Goal: Task Accomplishment & Management: Manage account settings

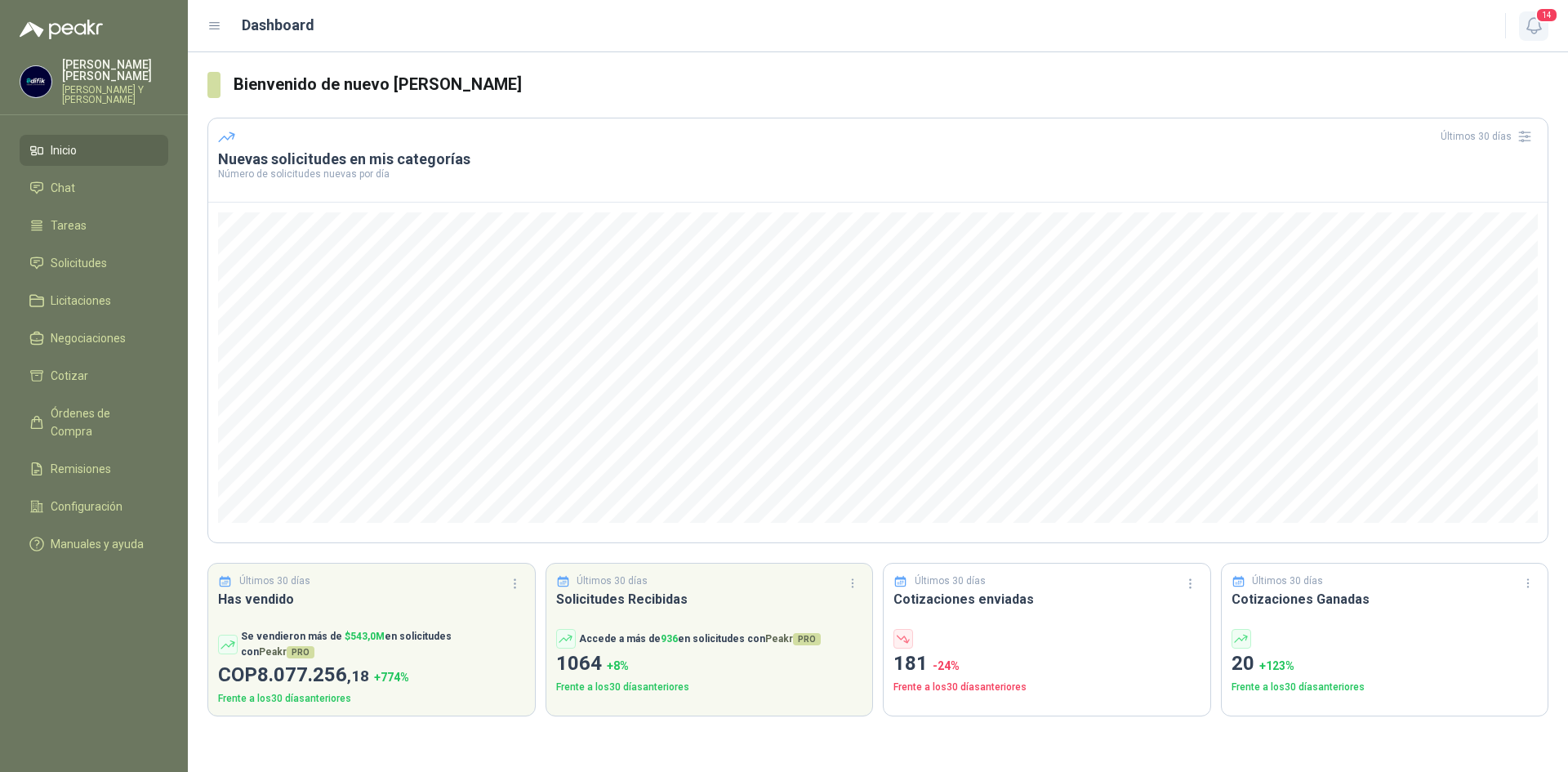
click at [1546, 23] on span "14" at bounding box center [1547, 15] width 23 height 15
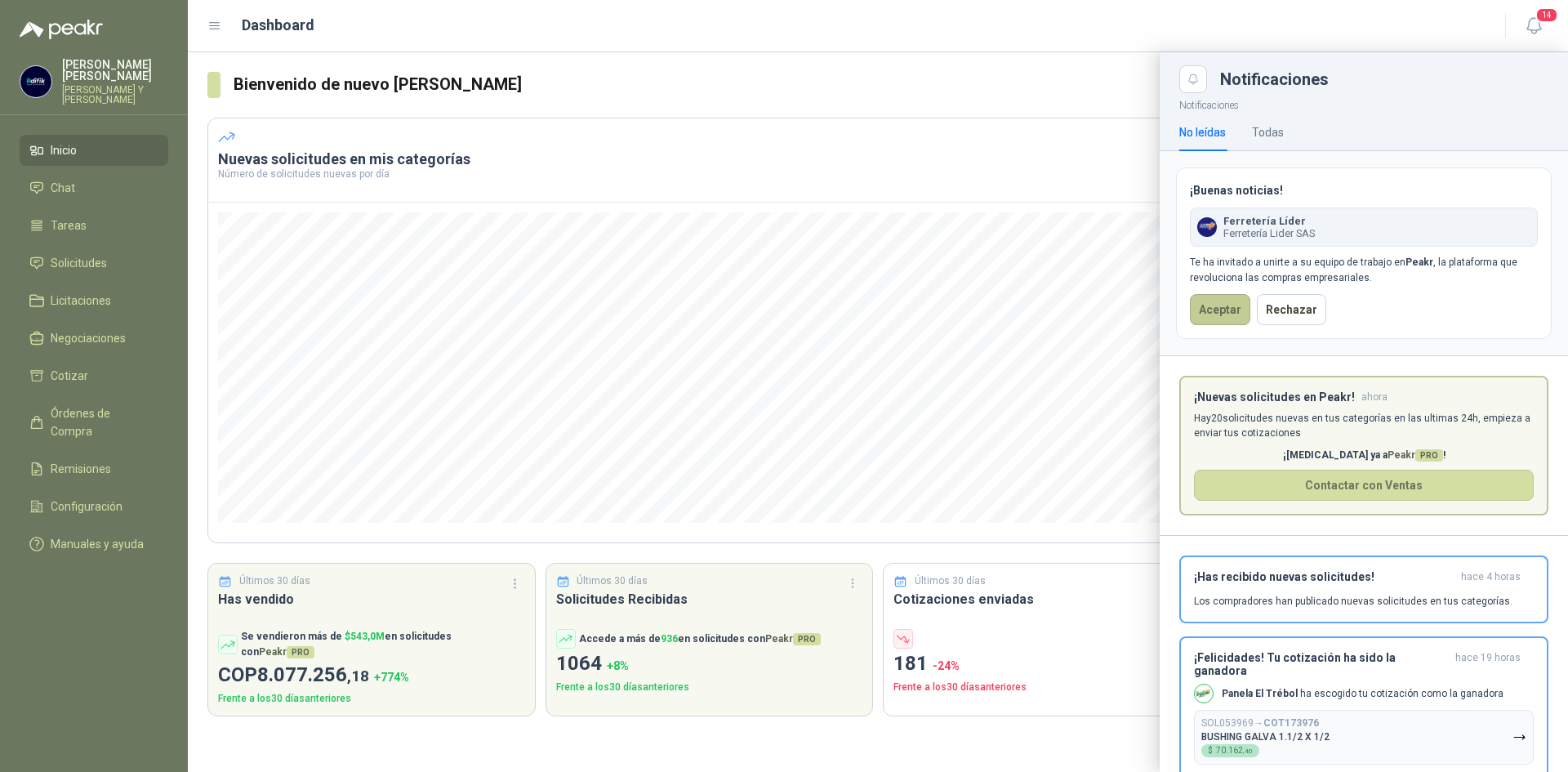
click at [1226, 299] on button "Aceptar" at bounding box center [1220, 309] width 61 height 31
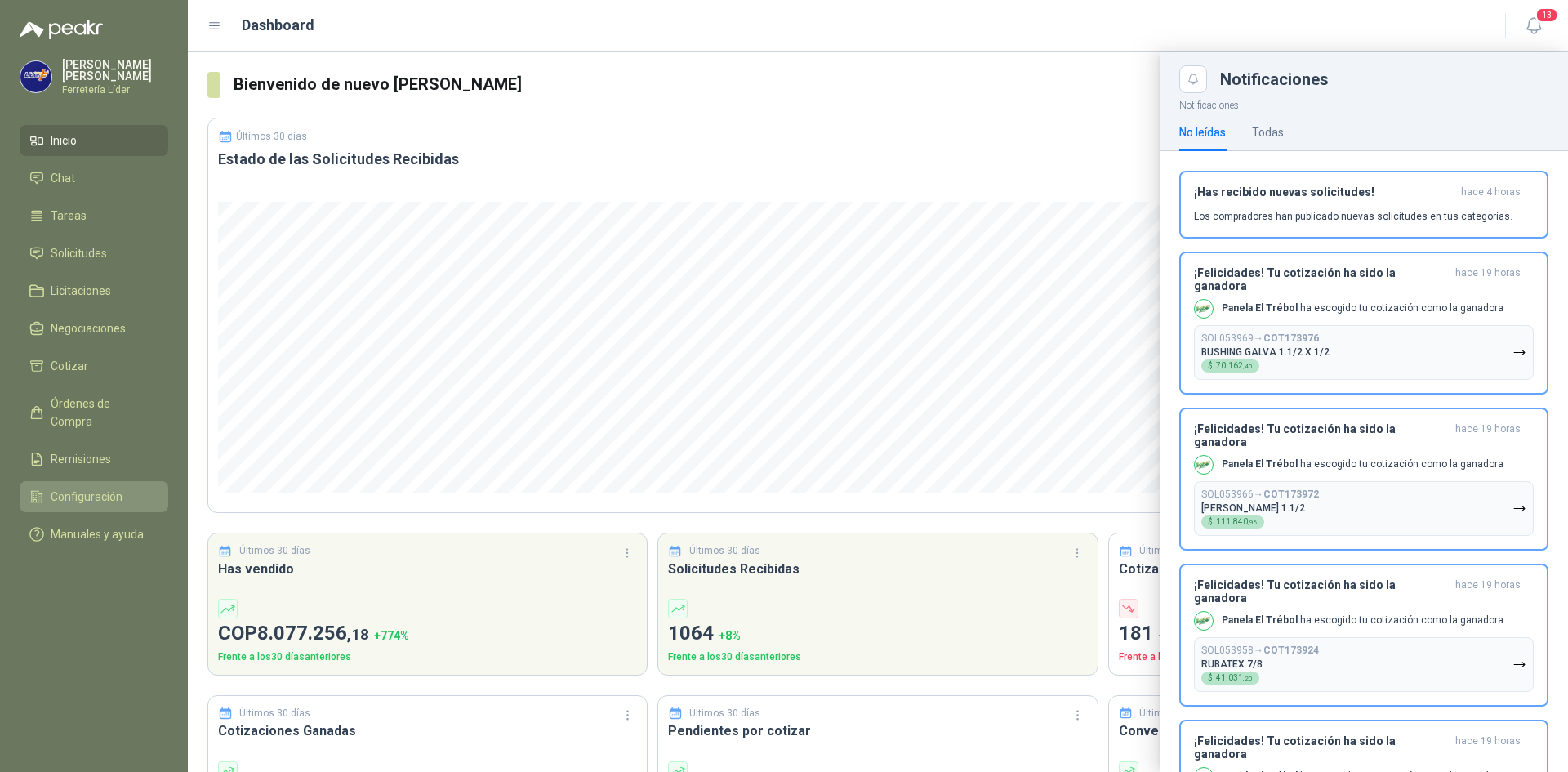
click at [62, 488] on span "Configuración" at bounding box center [87, 497] width 72 height 18
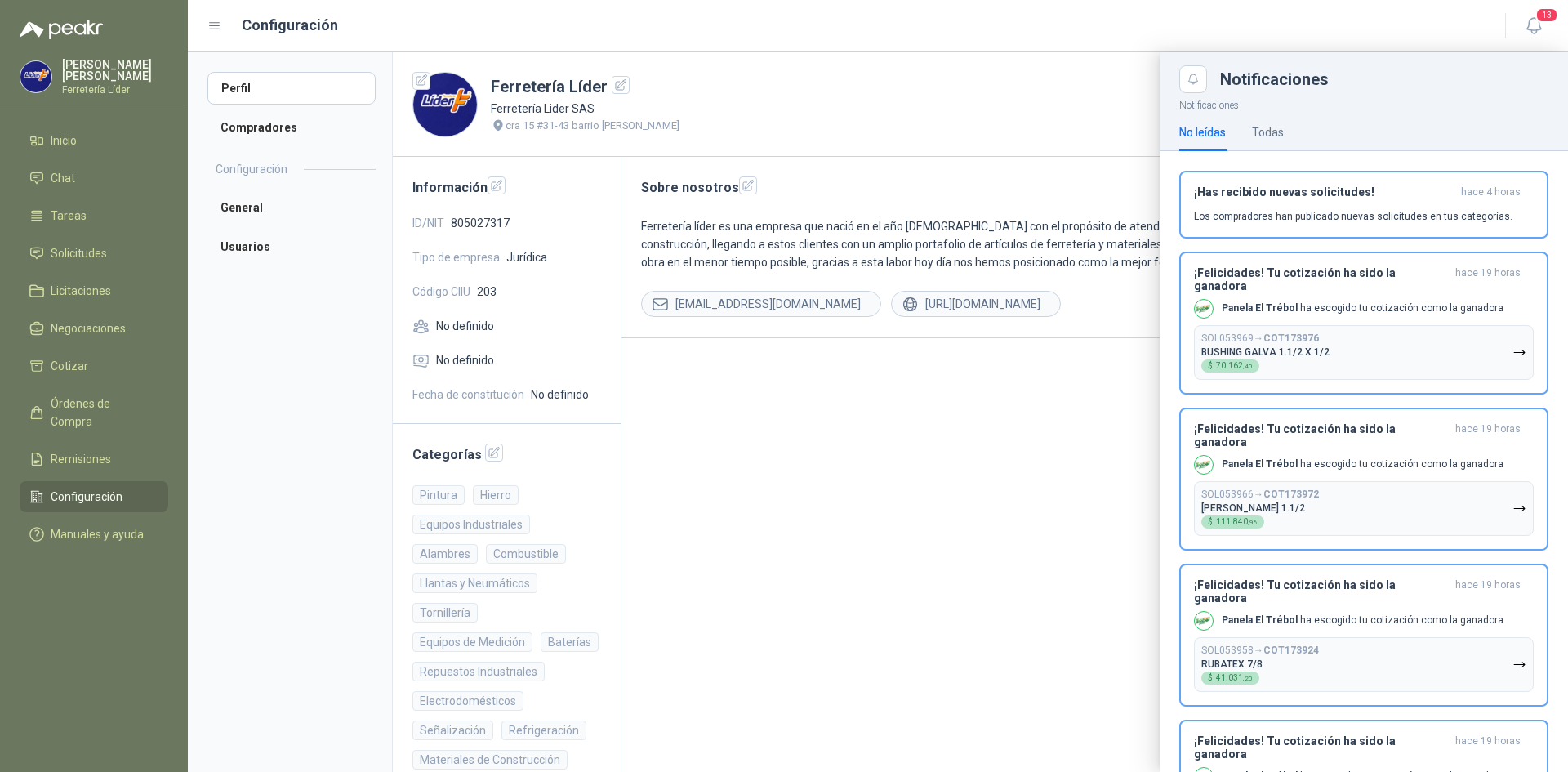
click at [273, 133] on div at bounding box center [878, 412] width 1380 height 720
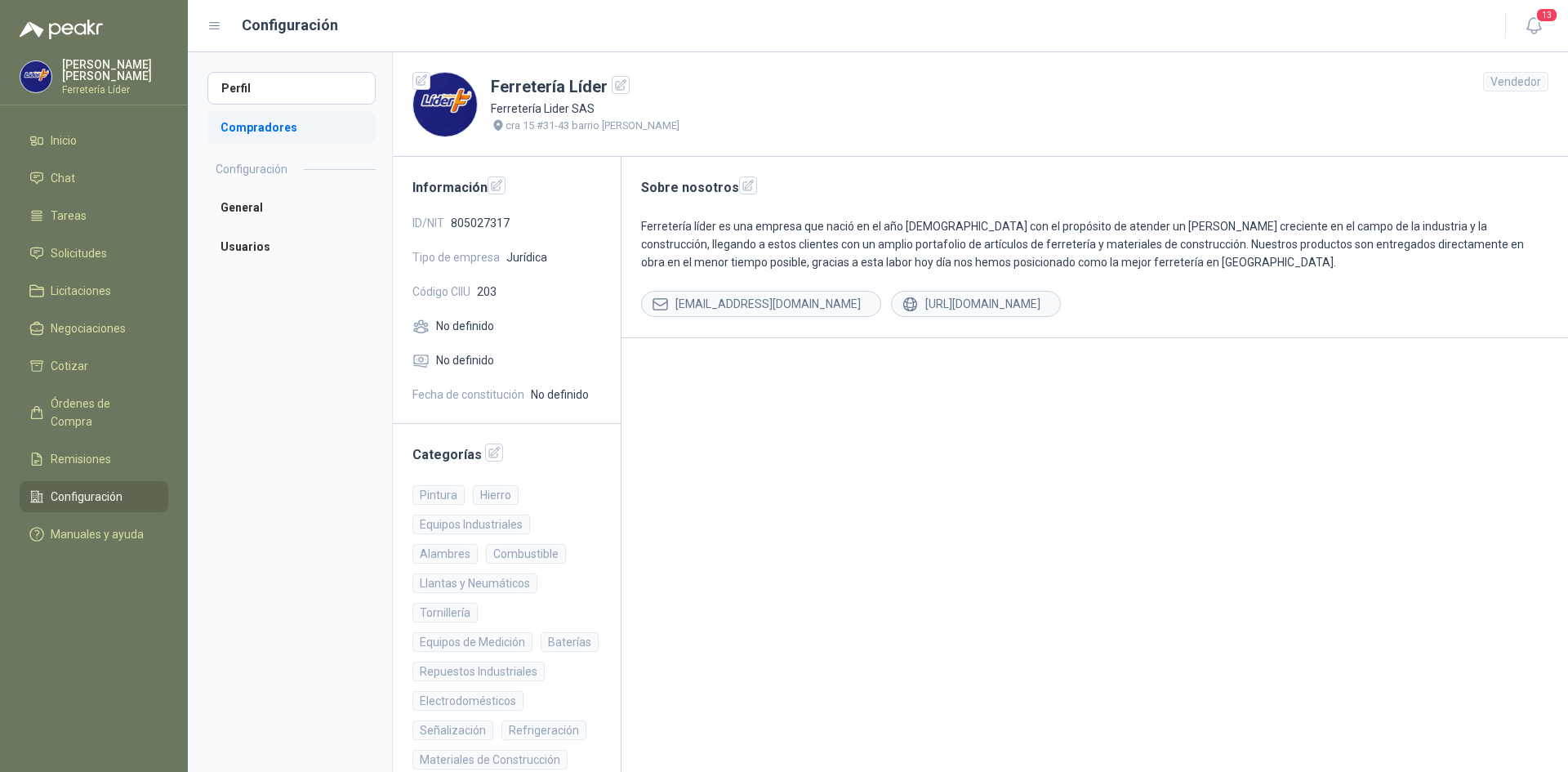
click at [283, 118] on li "Compradores" at bounding box center [292, 127] width 168 height 33
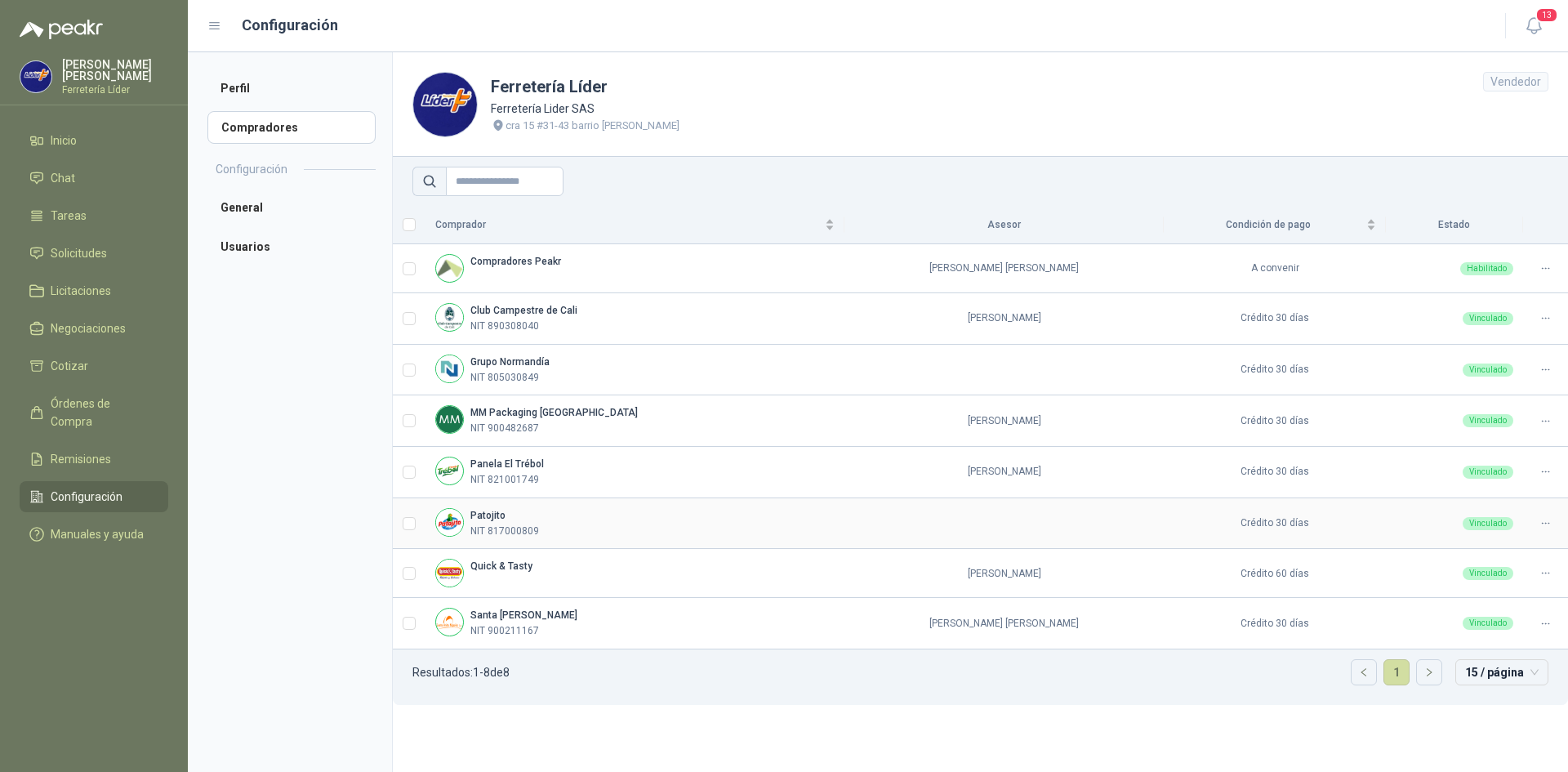
click at [1542, 524] on icon at bounding box center [1545, 523] width 7 height 1
click at [1483, 579] on span "Asignar Asesor" at bounding box center [1505, 577] width 79 height 18
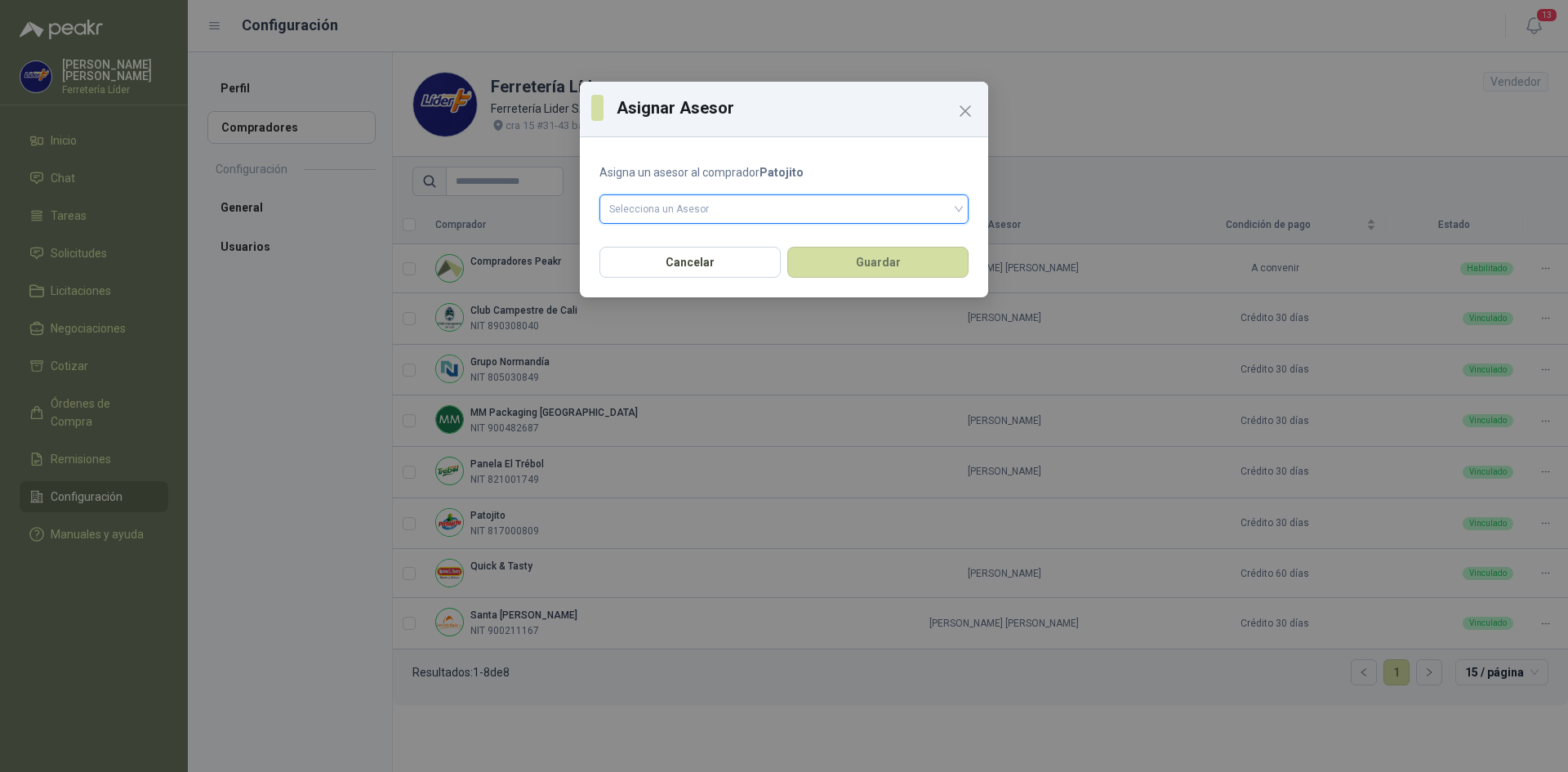
click at [612, 197] on input "search" at bounding box center [784, 207] width 349 height 24
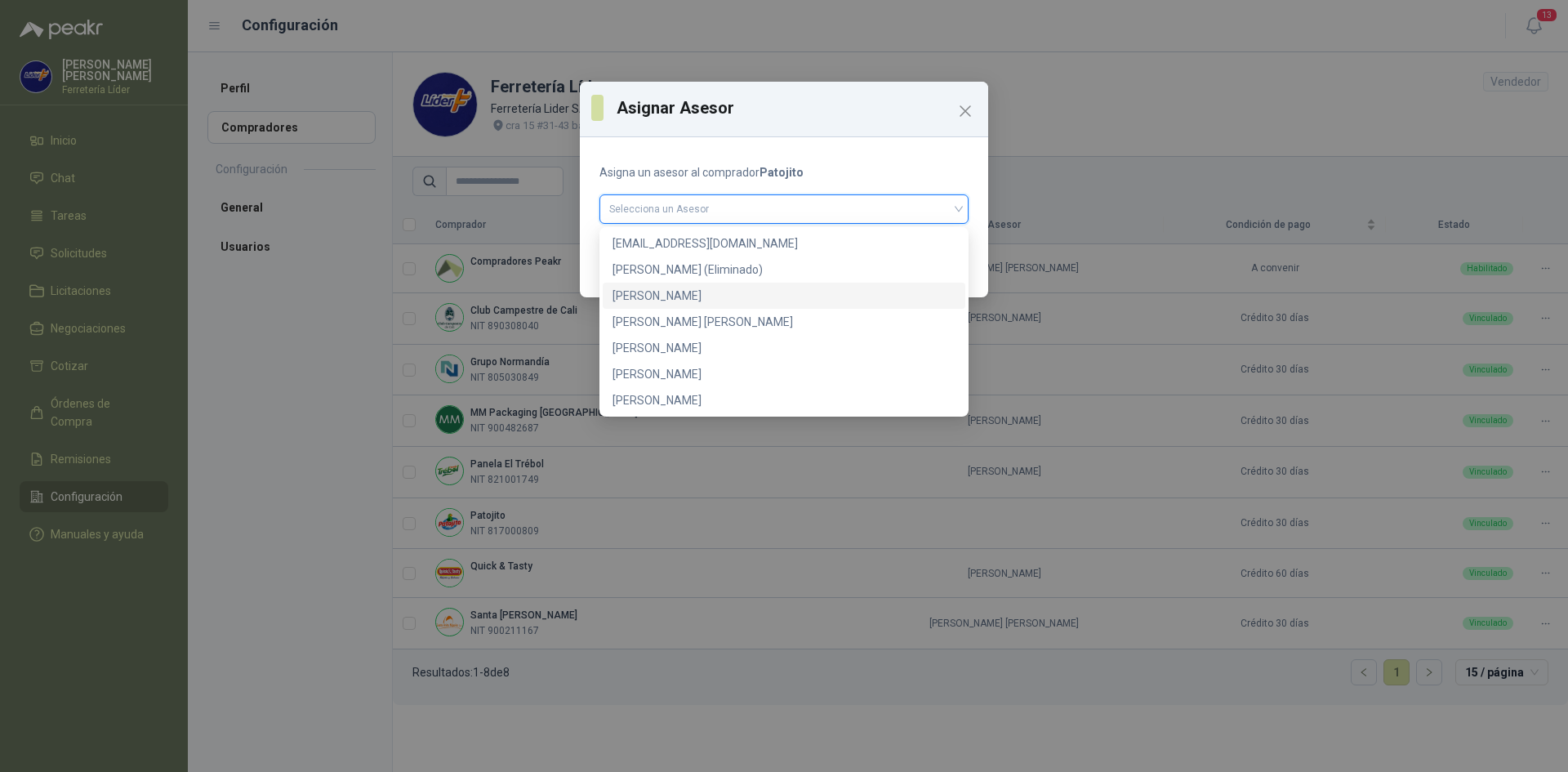
click at [670, 289] on div "[PERSON_NAME]" at bounding box center [784, 296] width 343 height 18
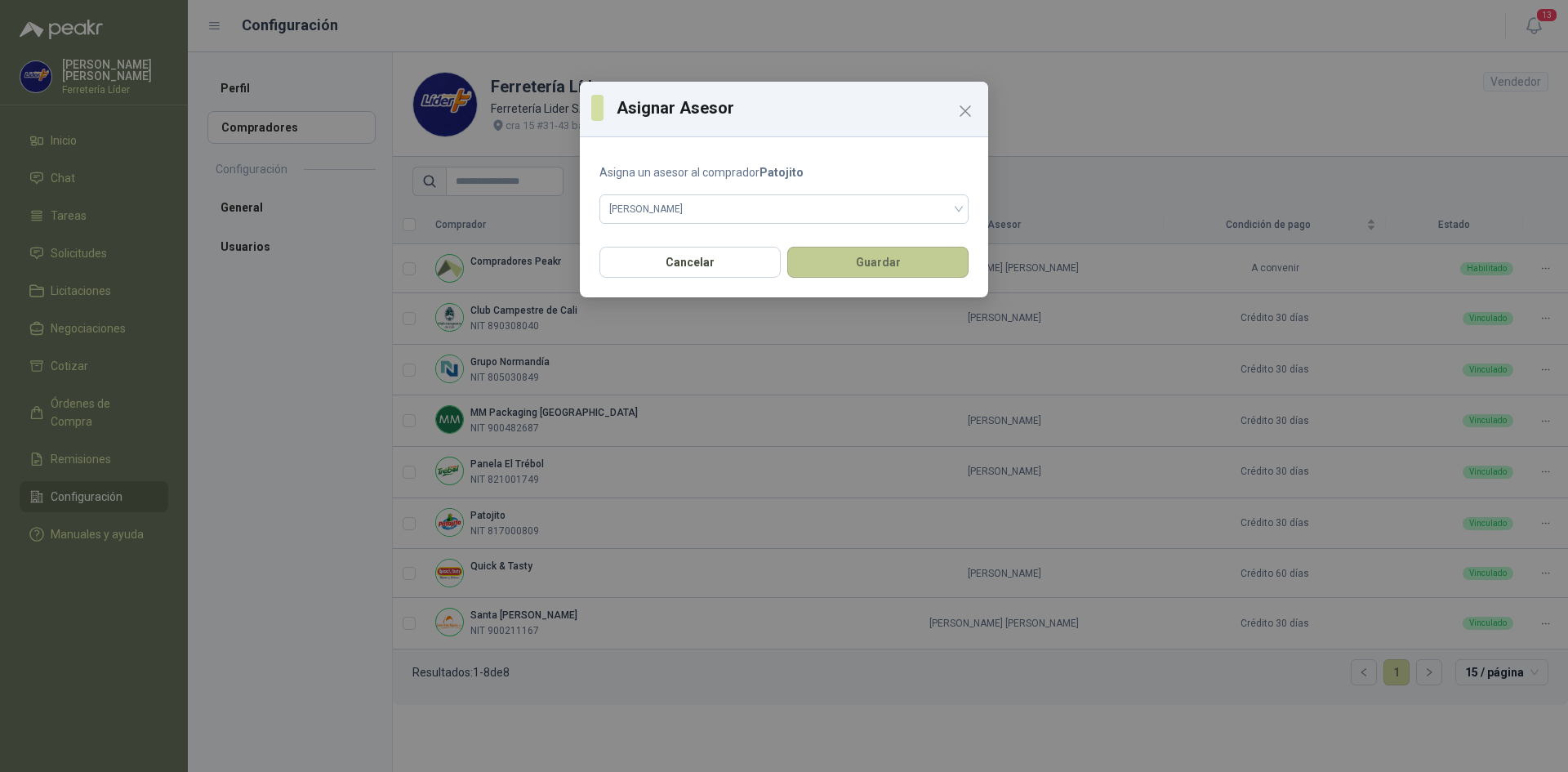
click at [855, 268] on button "Guardar" at bounding box center [878, 262] width 181 height 31
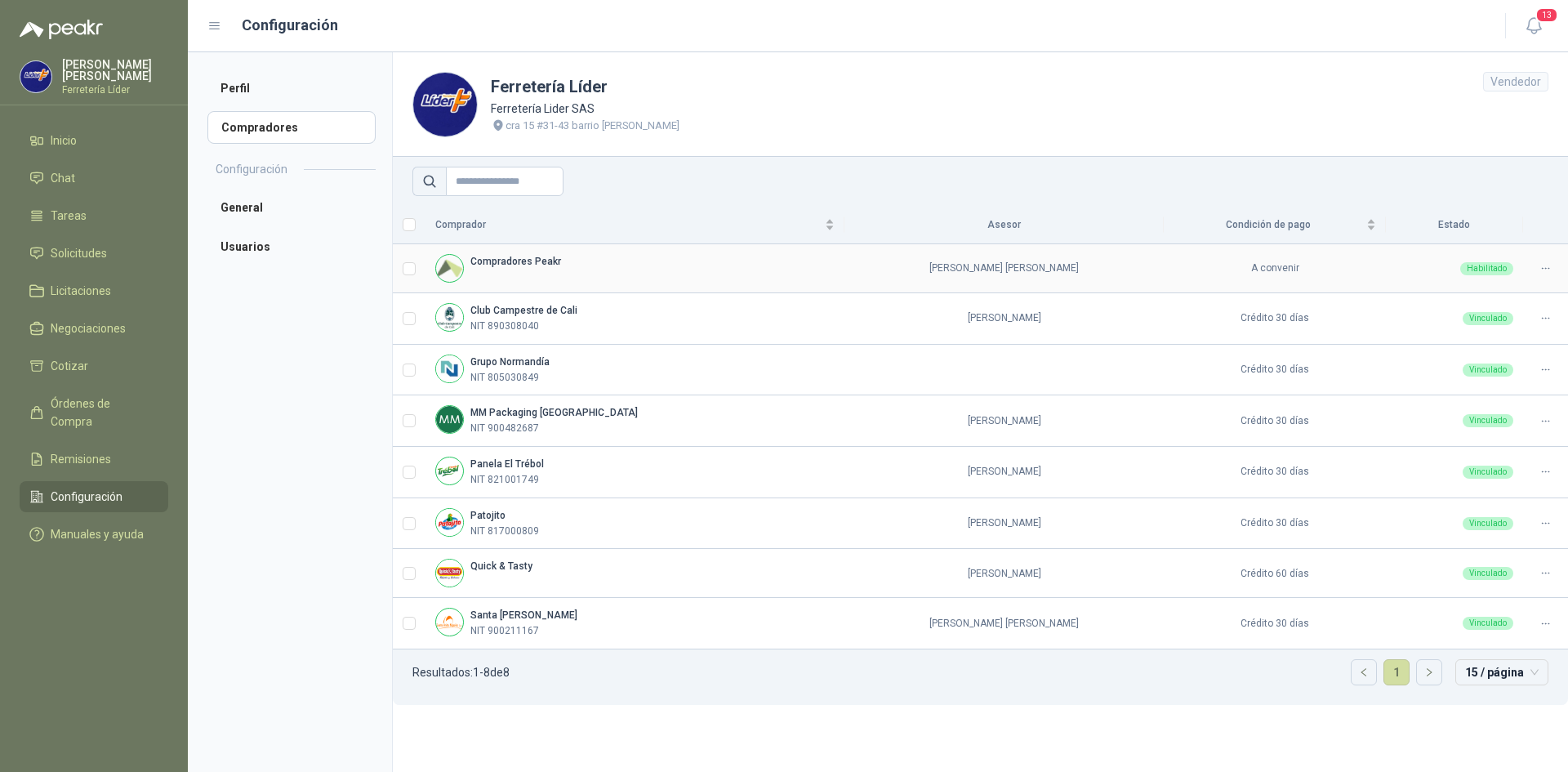
click at [1541, 270] on icon at bounding box center [1545, 268] width 13 height 13
click at [1510, 287] on span "Asignar Asesores" at bounding box center [1499, 296] width 91 height 18
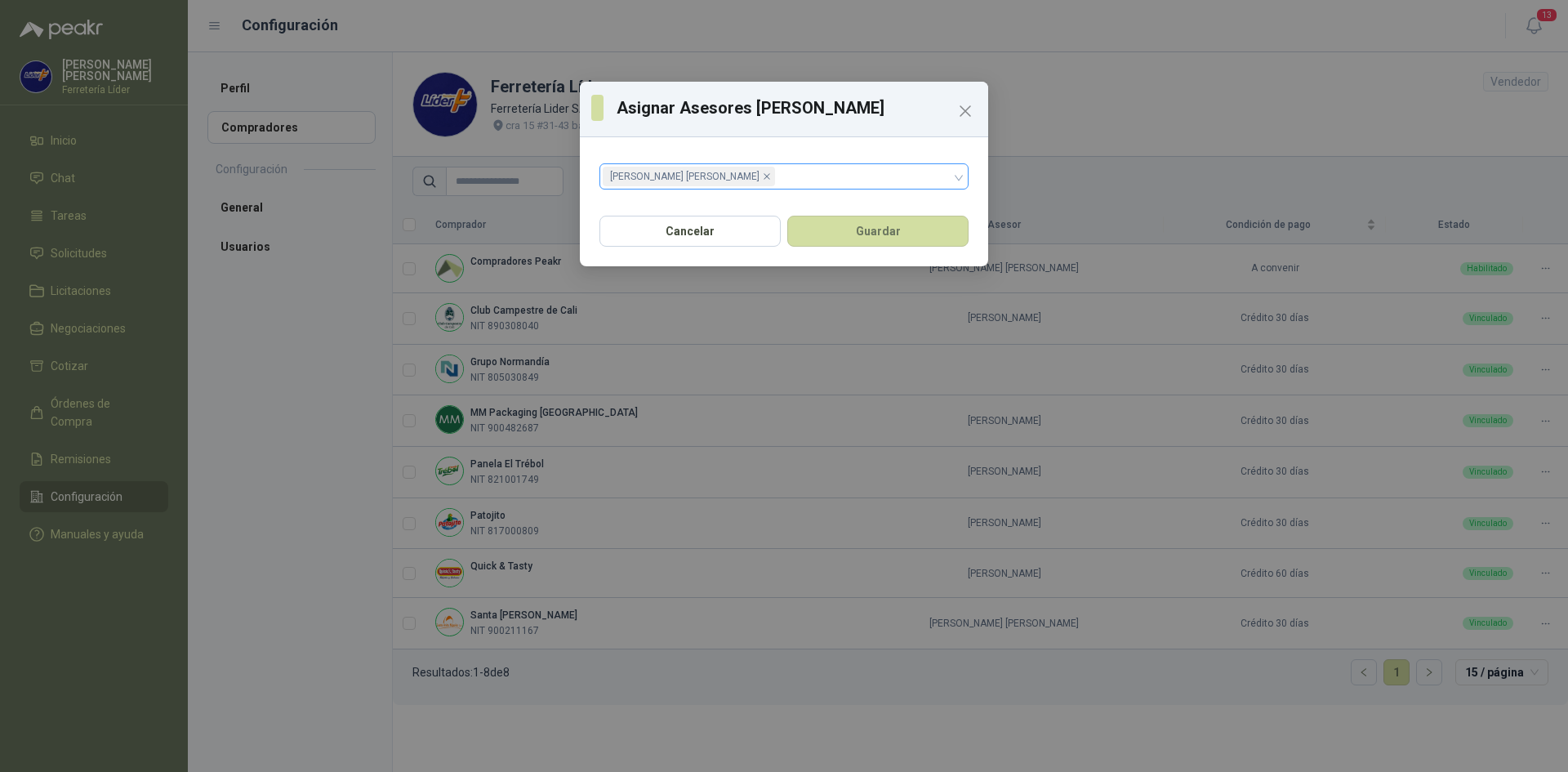
click at [763, 178] on icon "close" at bounding box center [766, 176] width 7 height 7
click at [733, 180] on div at bounding box center [775, 176] width 346 height 12
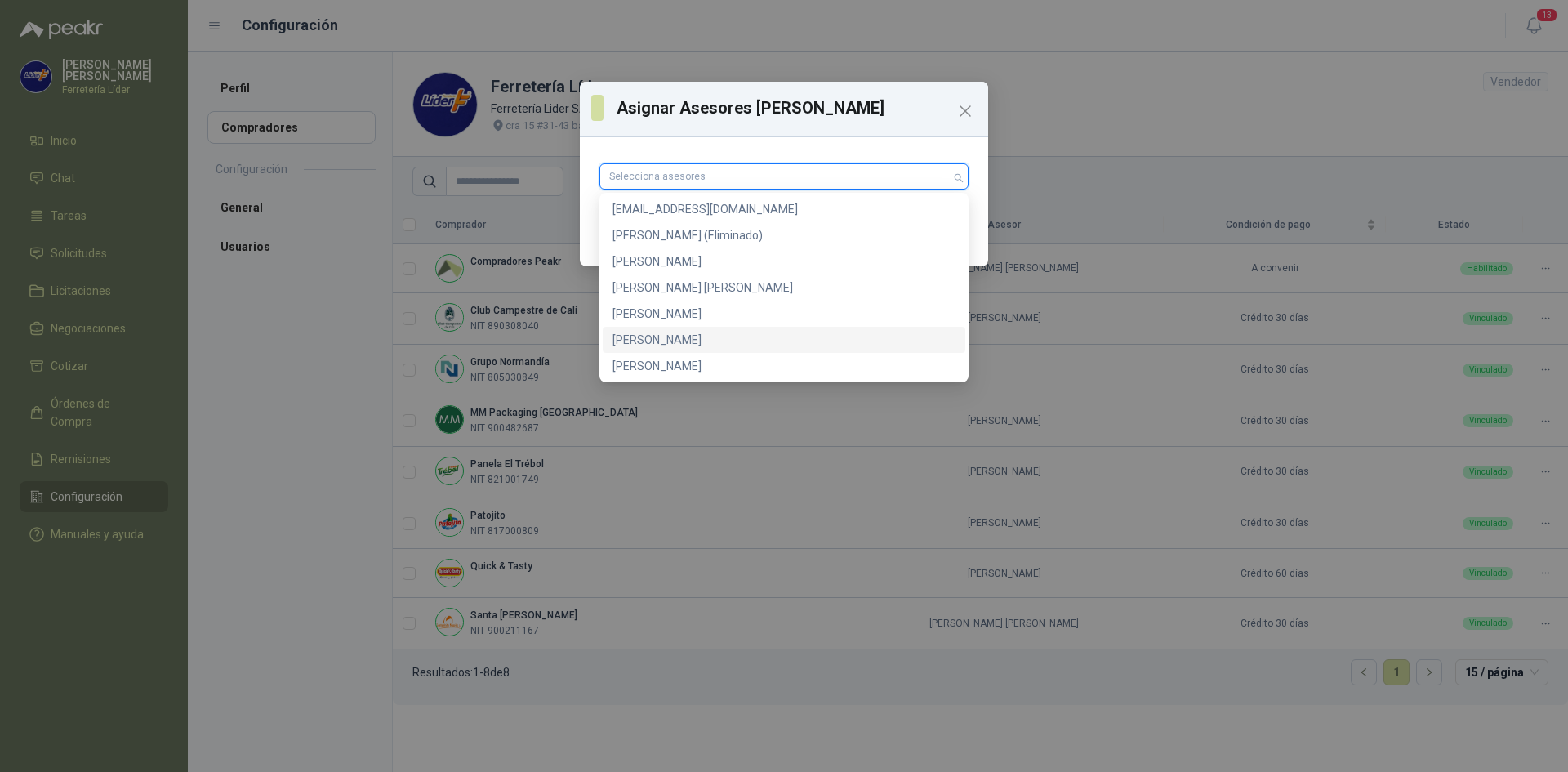
click at [671, 340] on div "[PERSON_NAME]" at bounding box center [784, 340] width 343 height 18
click at [903, 139] on div "Asignar Asesores [PERSON_NAME] [PERSON_NAME] Cancelar Guardar" at bounding box center [784, 174] width 408 height 185
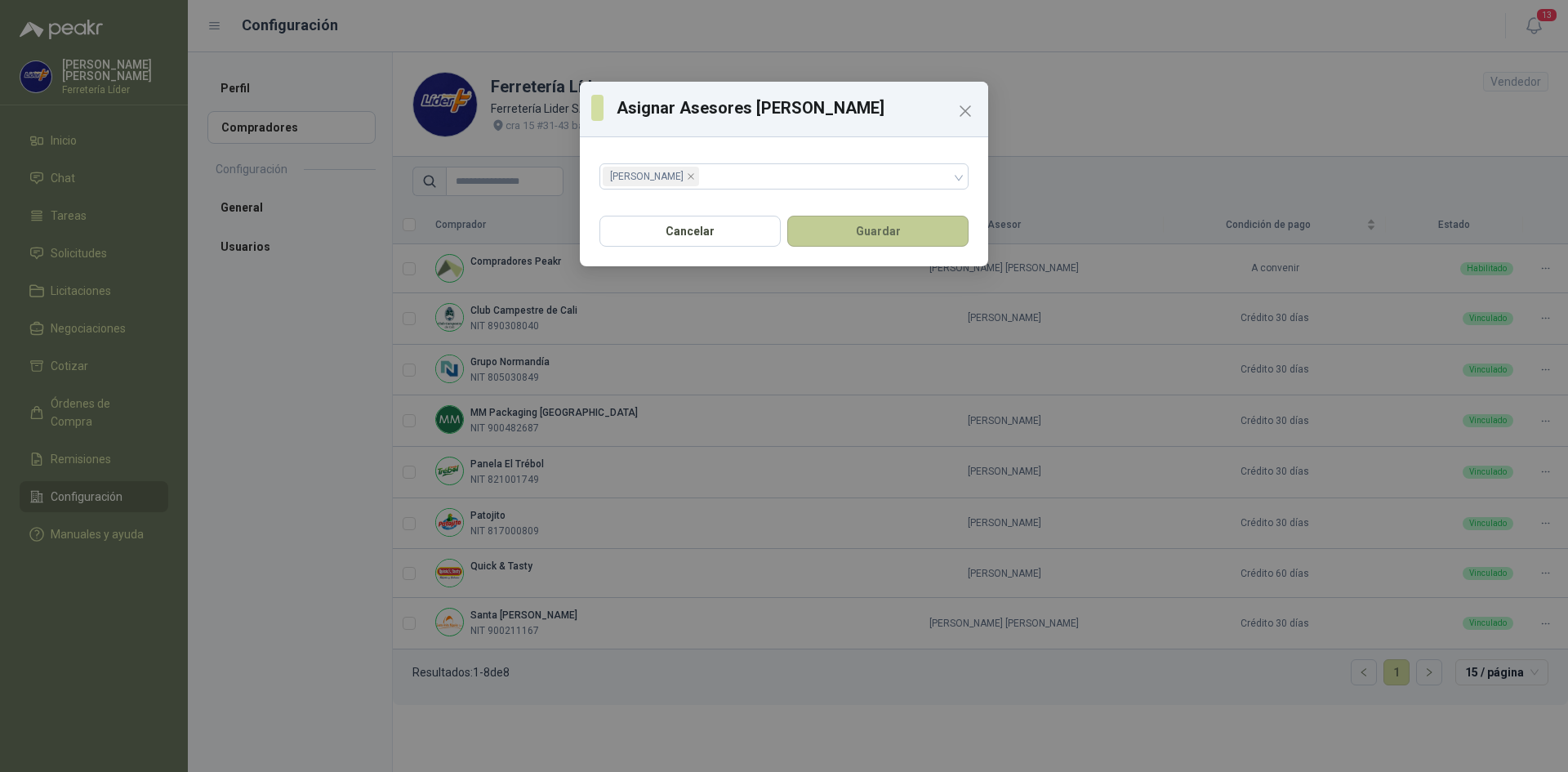
click at [857, 219] on button "Guardar" at bounding box center [878, 231] width 181 height 31
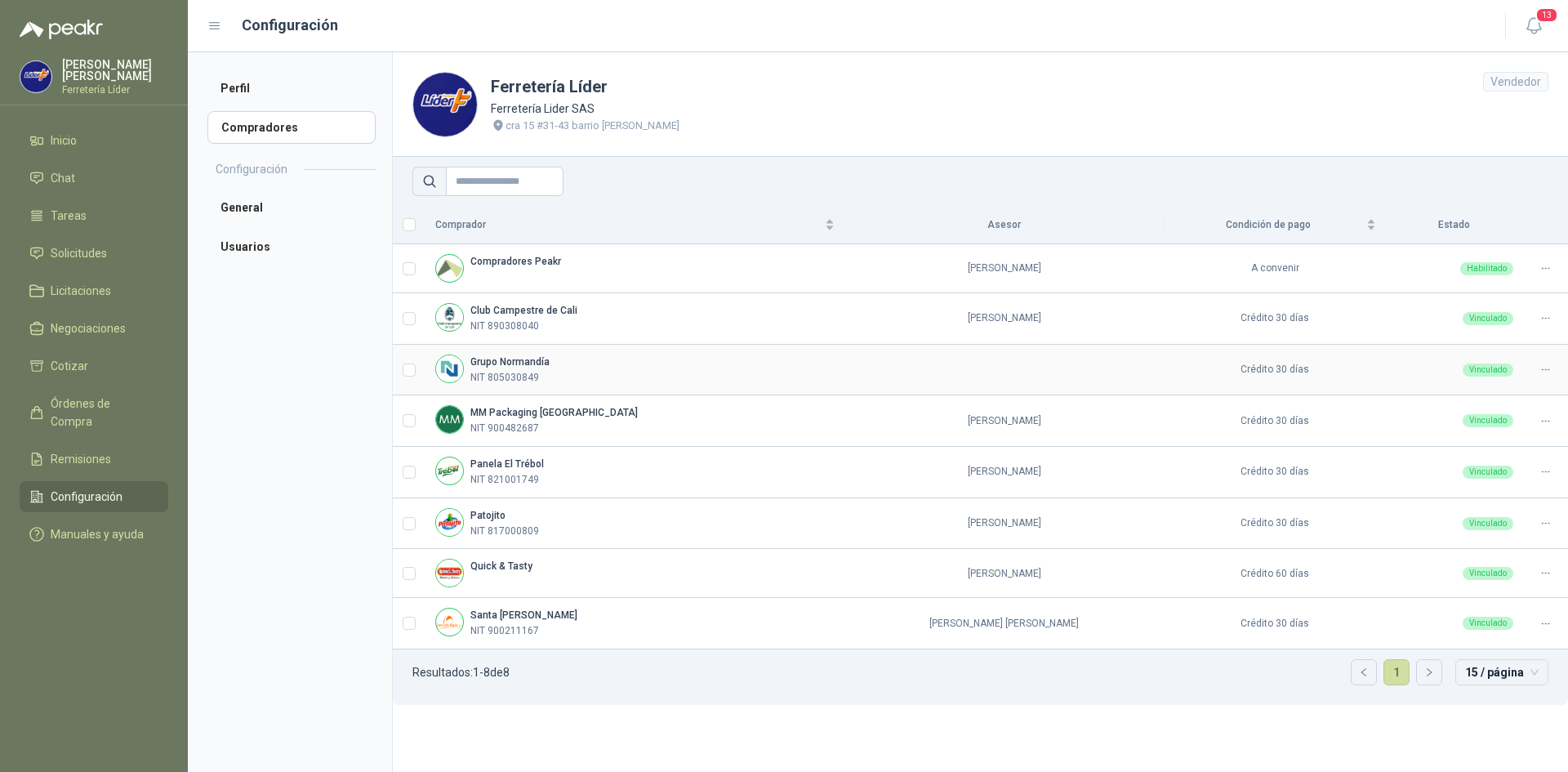
click at [1541, 374] on icon at bounding box center [1545, 370] width 13 height 13
click at [1476, 419] on div "Vinculado" at bounding box center [1488, 421] width 51 height 13
click at [1498, 425] on span "Asignar Asesor" at bounding box center [1505, 423] width 79 height 18
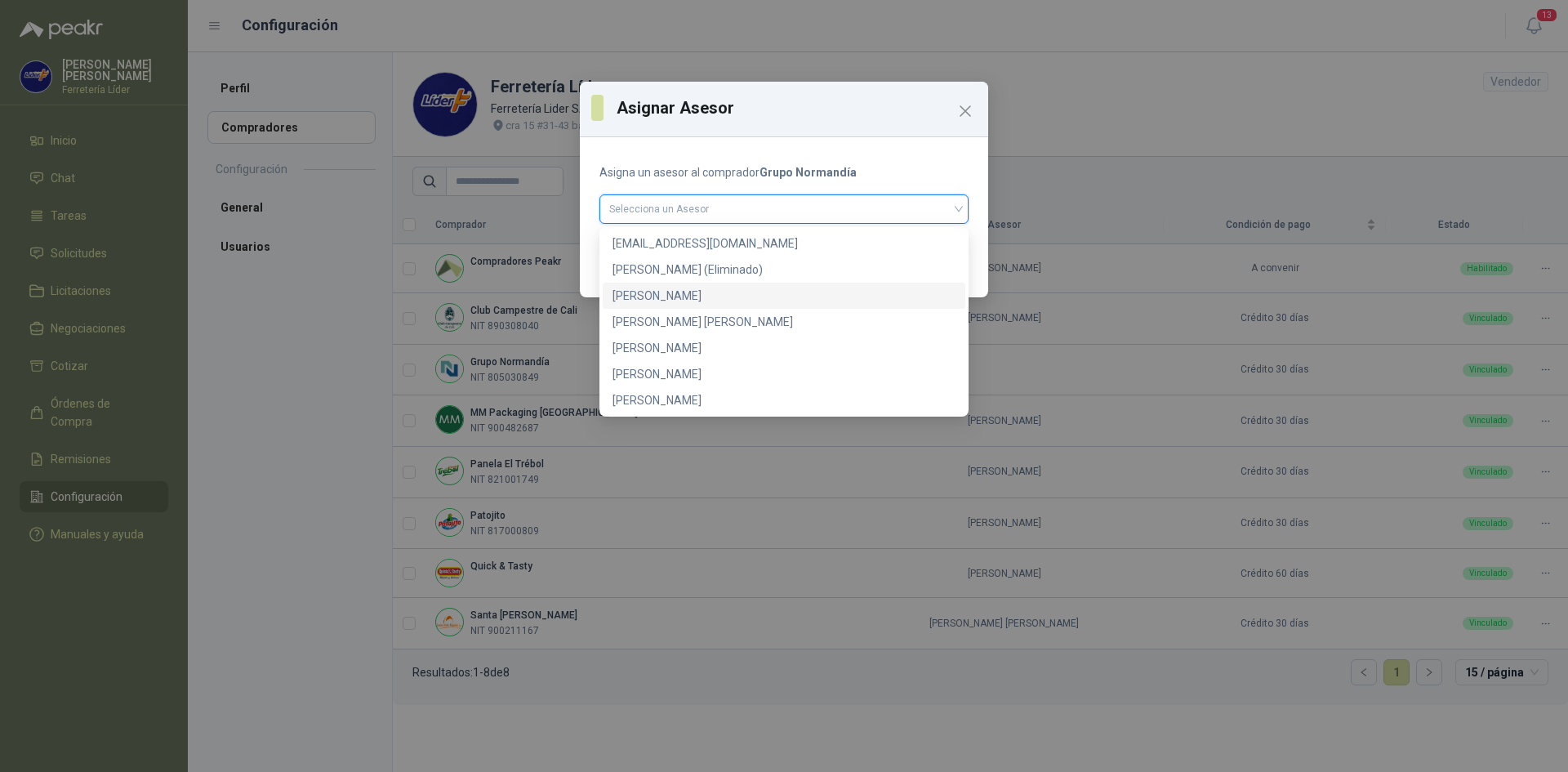
click at [673, 199] on input "search" at bounding box center [784, 207] width 349 height 24
click at [671, 290] on div "[PERSON_NAME]" at bounding box center [784, 296] width 343 height 18
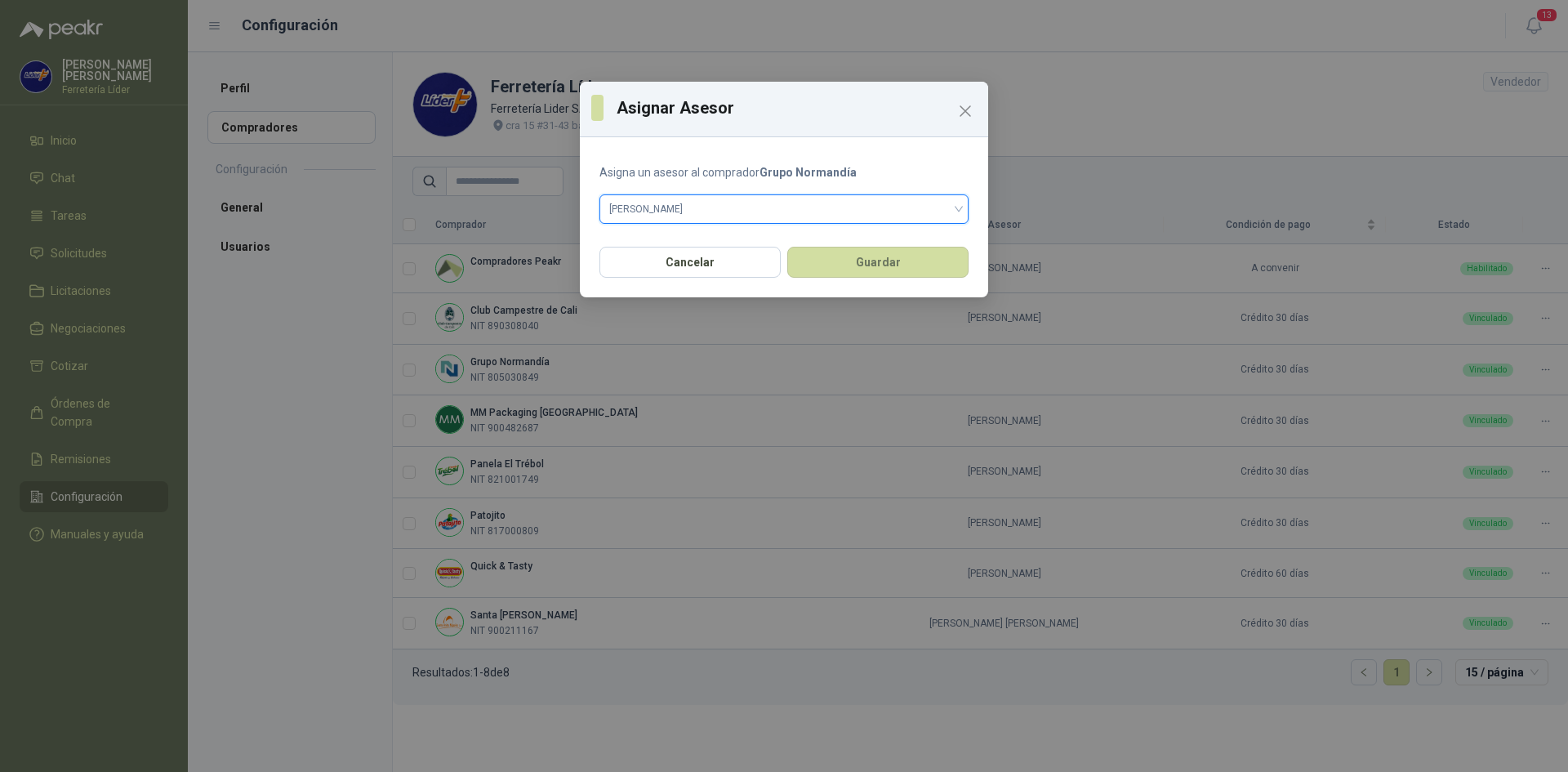
click at [906, 278] on div "Cancelar Guardar" at bounding box center [784, 267] width 408 height 61
click at [906, 273] on button "Guardar" at bounding box center [878, 262] width 181 height 31
